Goal: Information Seeking & Learning: Learn about a topic

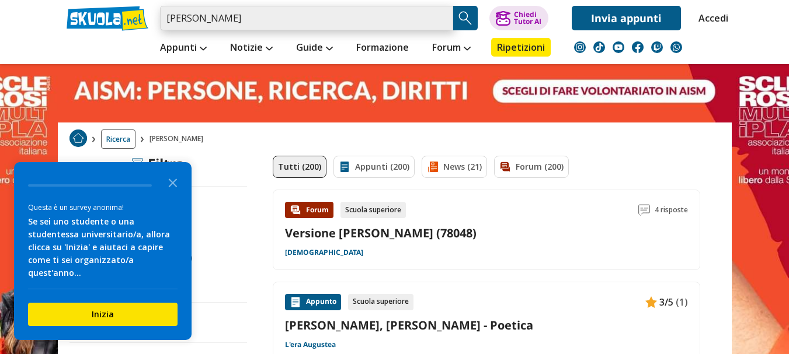
click at [247, 23] on input "amores ovidio" at bounding box center [306, 18] width 293 height 25
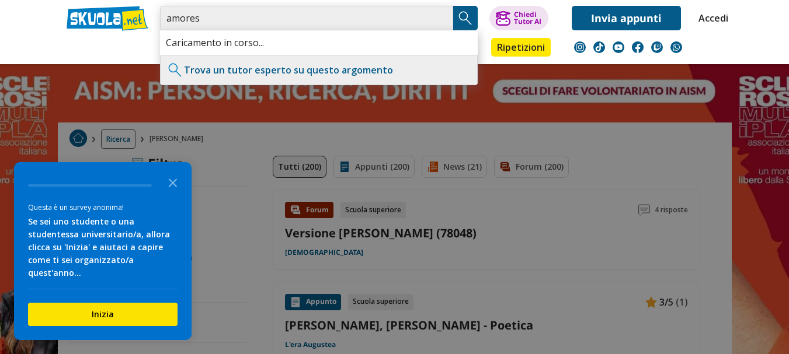
type input "amores"
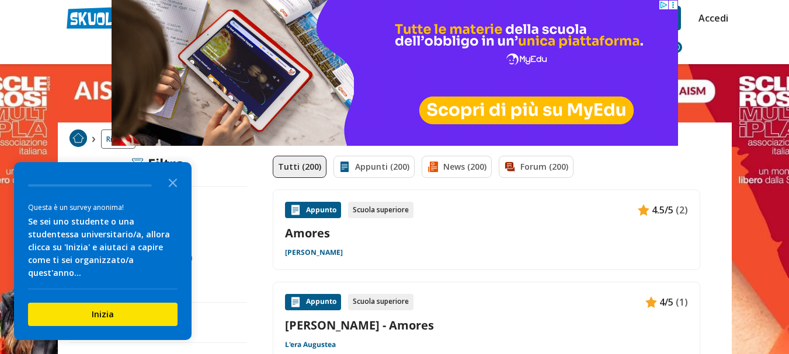
drag, startPoint x: 797, startPoint y: 25, endPoint x: 519, endPoint y: 242, distance: 353.0
click at [519, 242] on div "Appunto Scuola superiore 4.5/5 (2) [PERSON_NAME]" at bounding box center [486, 230] width 403 height 56
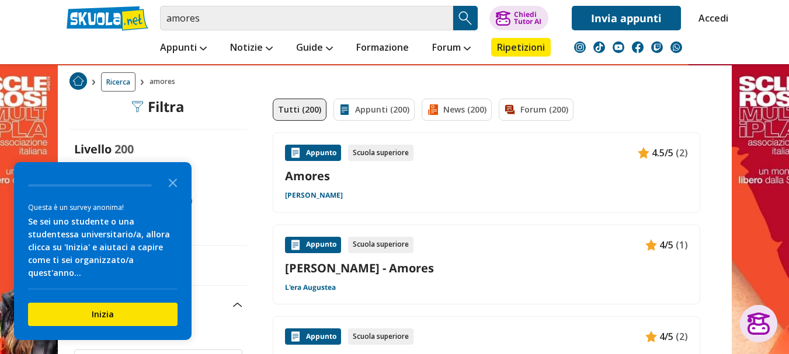
scroll to position [74, 0]
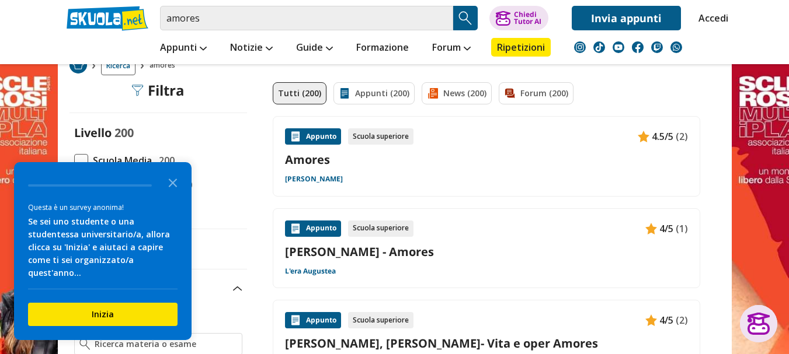
click at [483, 242] on div "Appunto Scuola superiore 4/5 (1) [PERSON_NAME] - Amores L'era Augustea" at bounding box center [486, 249] width 403 height 56
